Goal: Task Accomplishment & Management: Manage account settings

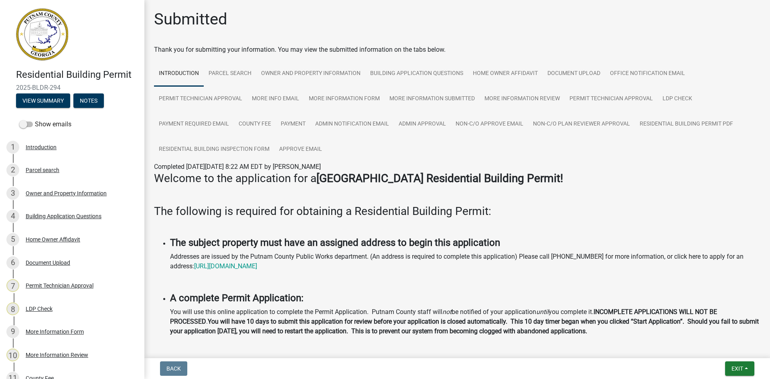
scroll to position [230, 0]
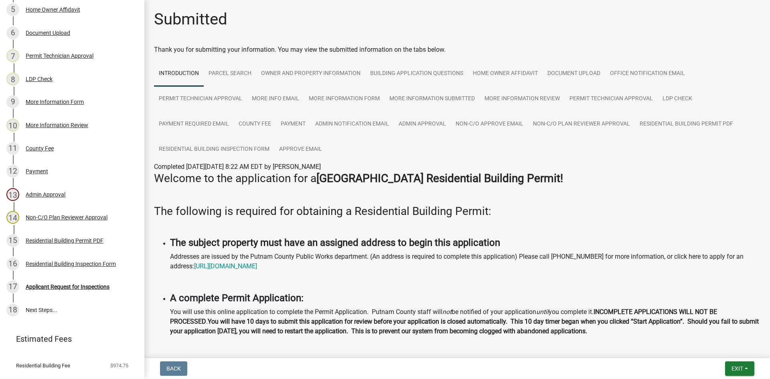
click at [710, 184] on h3 "Welcome to the application for a Putnam County Residential Building Permit!" at bounding box center [457, 179] width 606 height 14
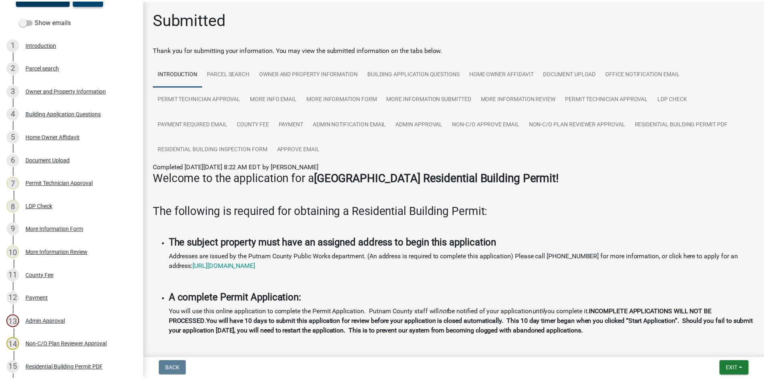
scroll to position [0, 0]
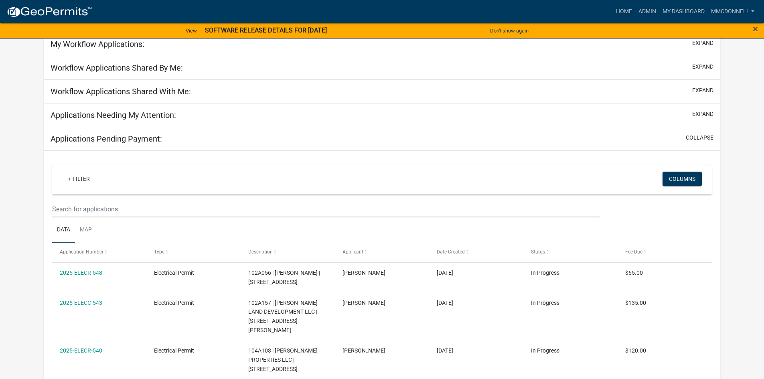
scroll to position [80, 0]
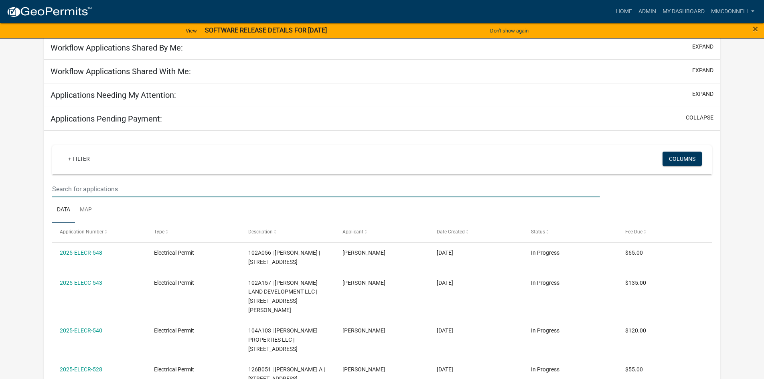
click at [79, 189] on input "text" at bounding box center [325, 189] width 547 height 16
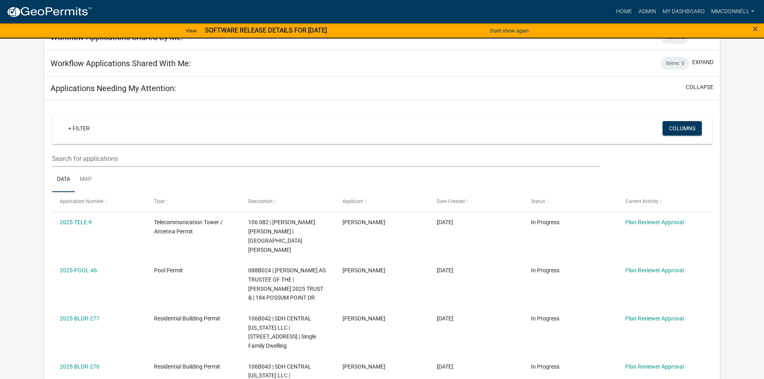
type input "2025"
click at [81, 158] on input "text" at bounding box center [325, 158] width 547 height 16
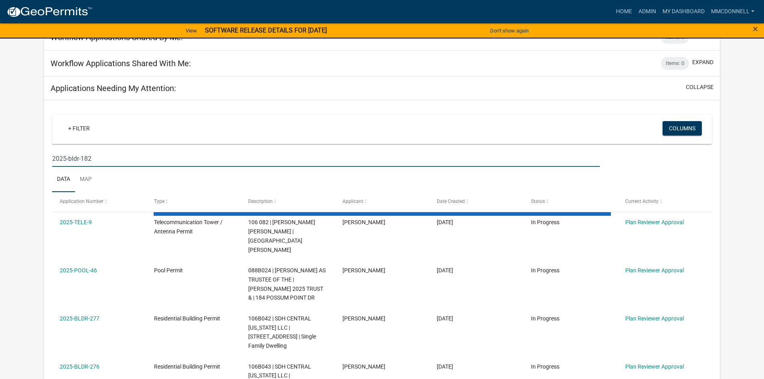
type input "2025-bldr-182"
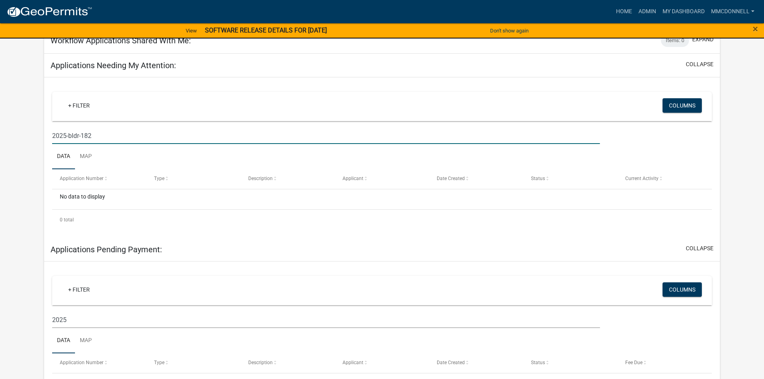
scroll to position [0, 0]
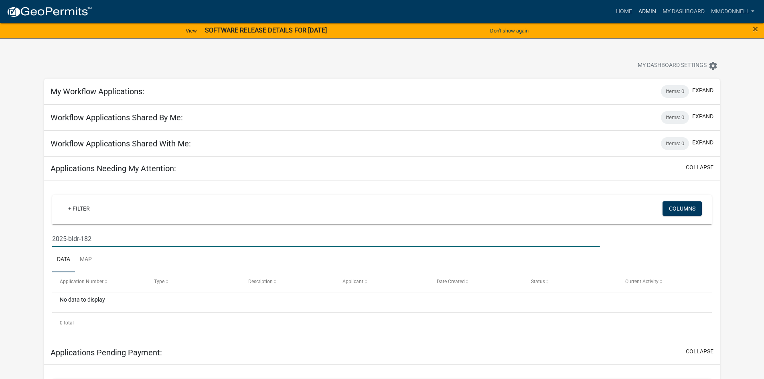
click at [650, 9] on link "Admin" at bounding box center [647, 11] width 24 height 15
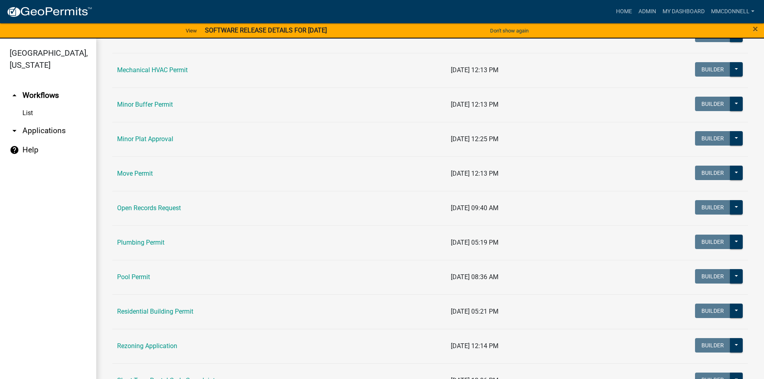
scroll to position [762, 0]
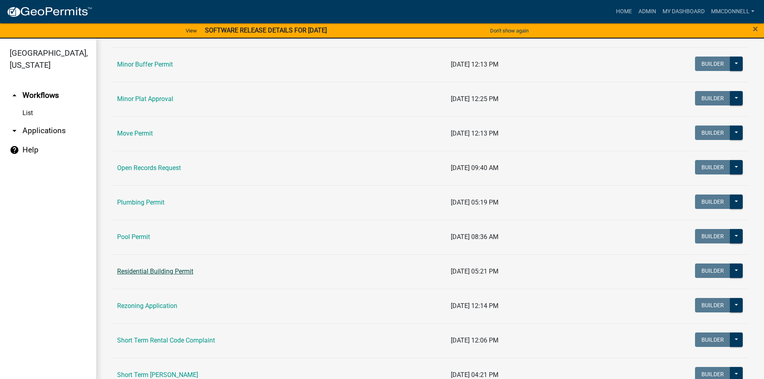
click at [164, 269] on link "Residential Building Permit" at bounding box center [155, 271] width 76 height 8
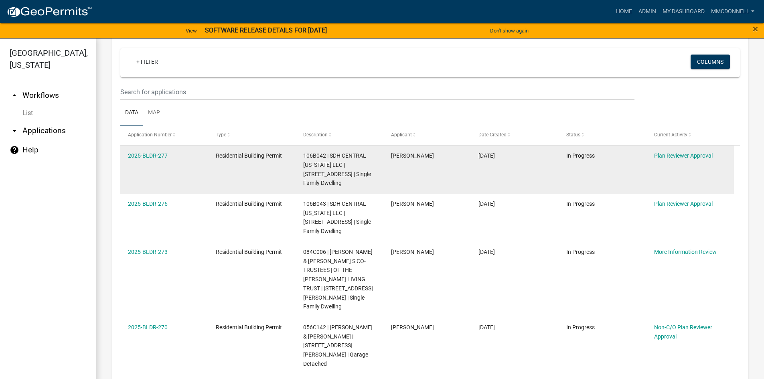
scroll to position [40, 0]
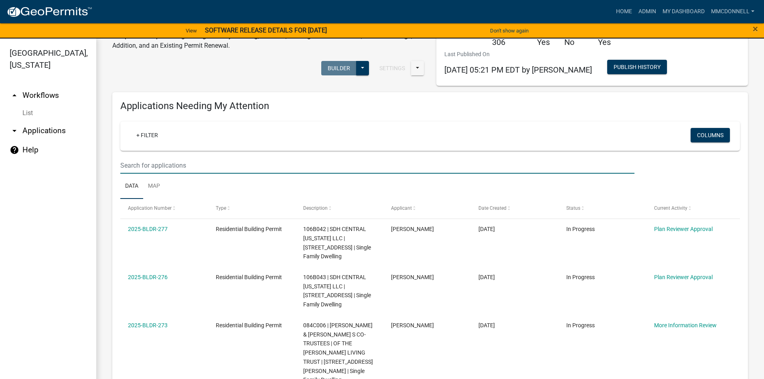
click at [154, 165] on input "text" at bounding box center [377, 165] width 514 height 16
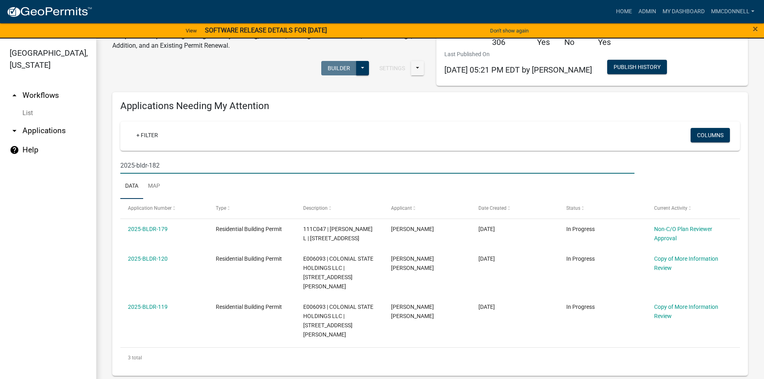
type input "2025-bldr-182"
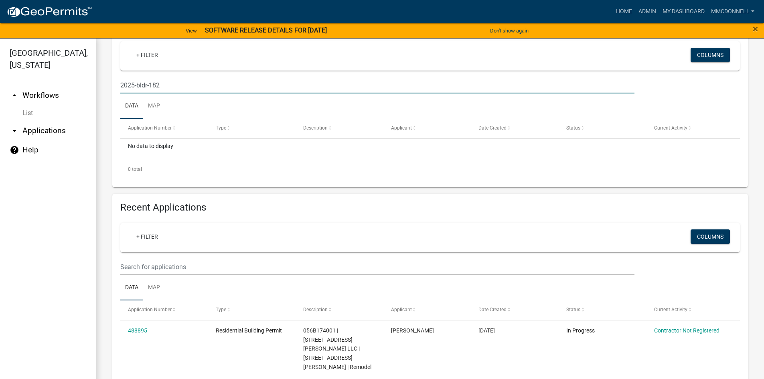
scroll to position [0, 0]
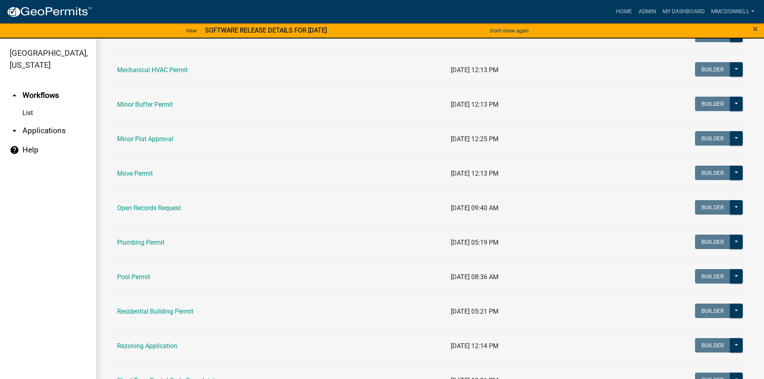
scroll to position [762, 0]
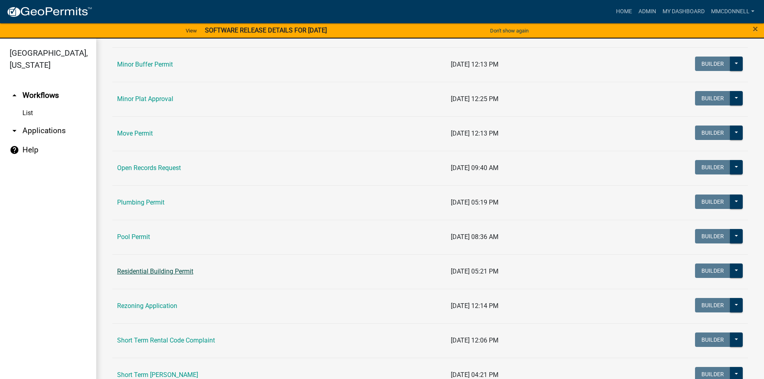
click at [170, 267] on link "Residential Building Permit" at bounding box center [155, 271] width 76 height 8
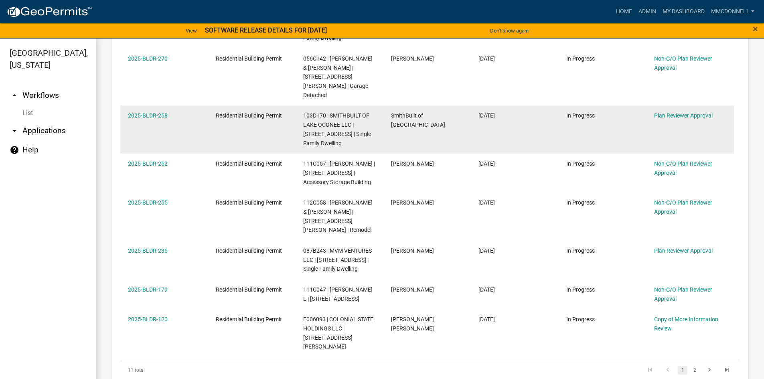
scroll to position [481, 0]
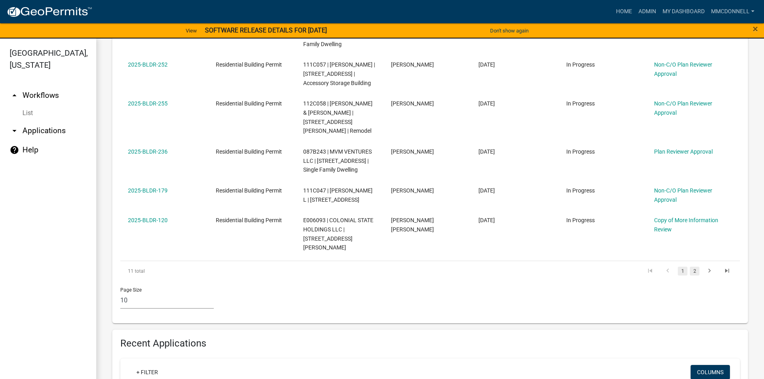
click at [690, 267] on link "2" at bounding box center [695, 271] width 10 height 9
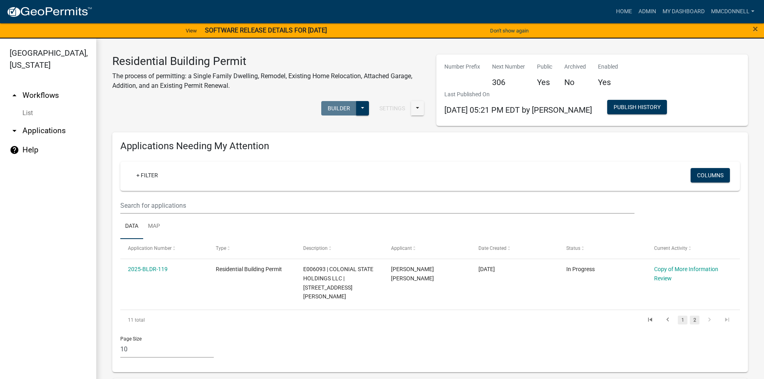
click at [678, 316] on link "1" at bounding box center [683, 320] width 10 height 9
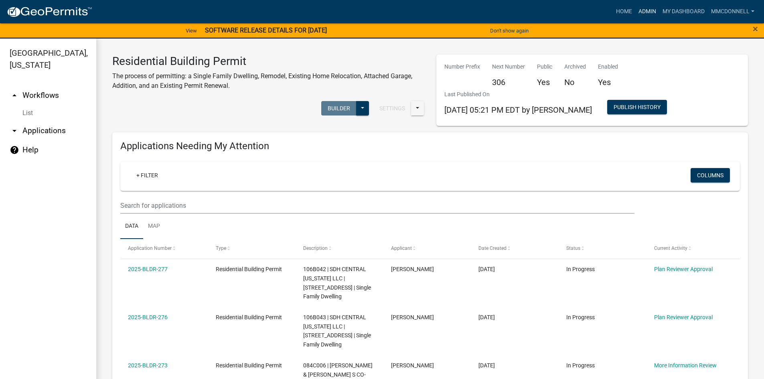
click at [642, 11] on link "Admin" at bounding box center [647, 11] width 24 height 15
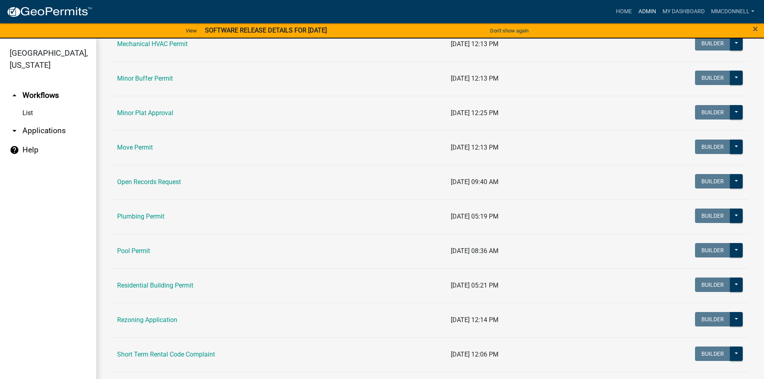
scroll to position [762, 0]
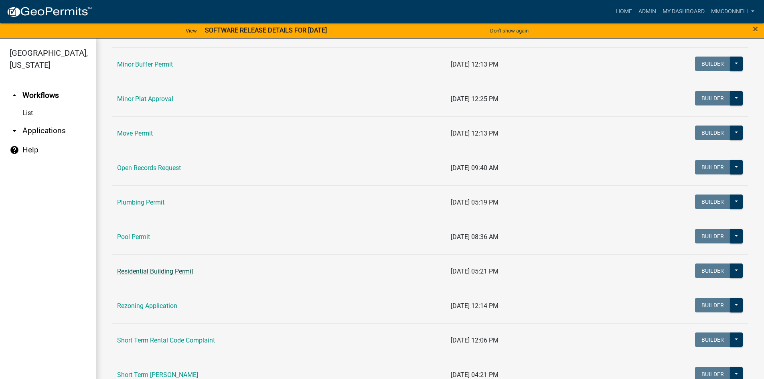
click at [170, 269] on link "Residential Building Permit" at bounding box center [155, 271] width 76 height 8
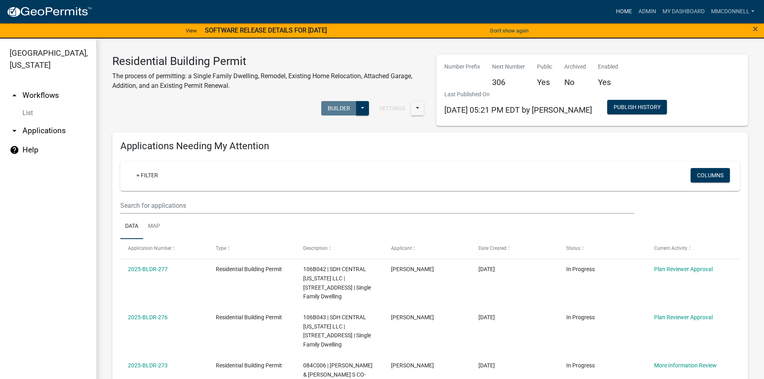
click at [624, 7] on link "Home" at bounding box center [624, 11] width 22 height 15
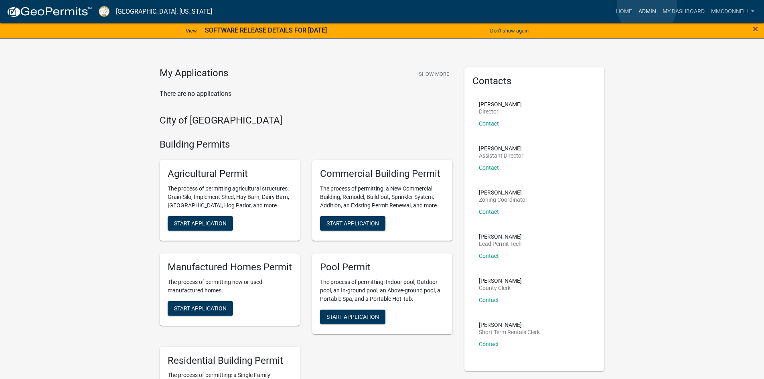
click at [647, 6] on link "Admin" at bounding box center [647, 11] width 24 height 15
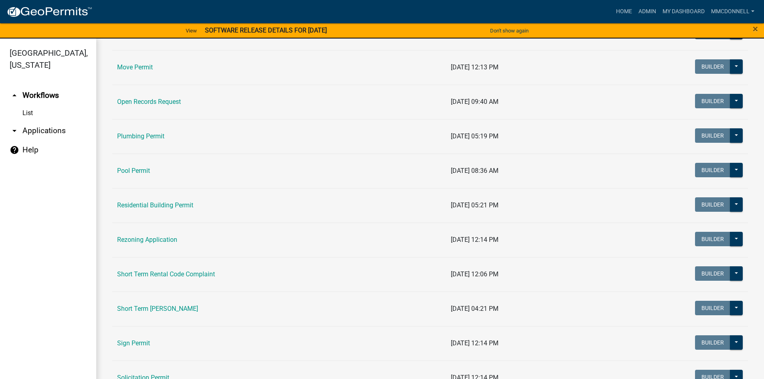
scroll to position [842, 0]
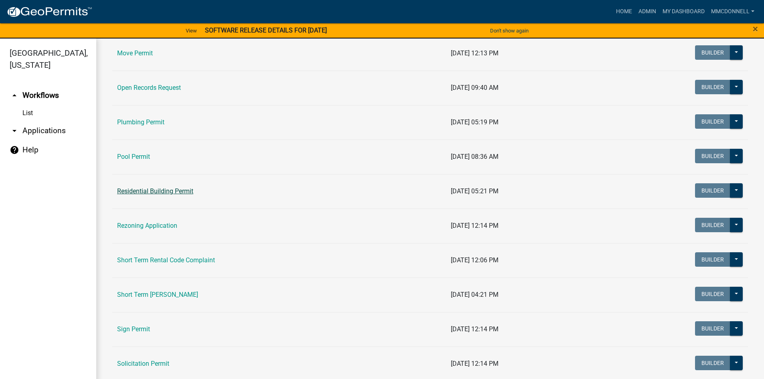
click at [174, 188] on link "Residential Building Permit" at bounding box center [155, 191] width 76 height 8
